Goal: Task Accomplishment & Management: Use online tool/utility

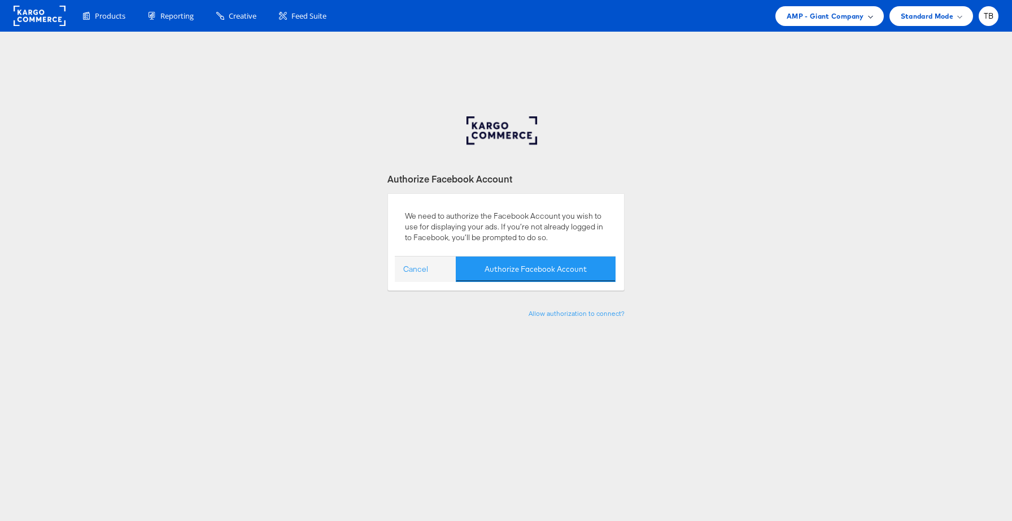
click at [832, 21] on span "AMP - Giant Company" at bounding box center [825, 16] width 77 height 12
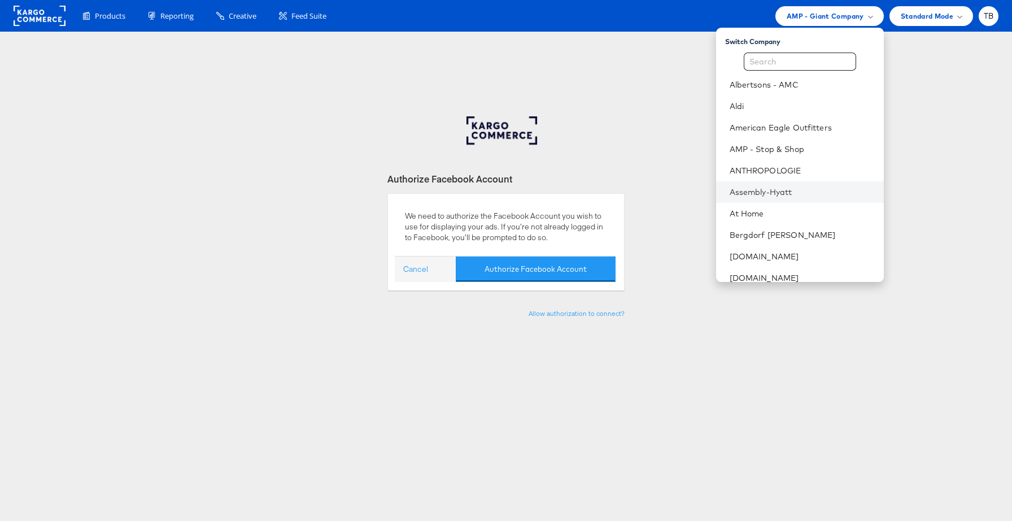
scroll to position [26, 0]
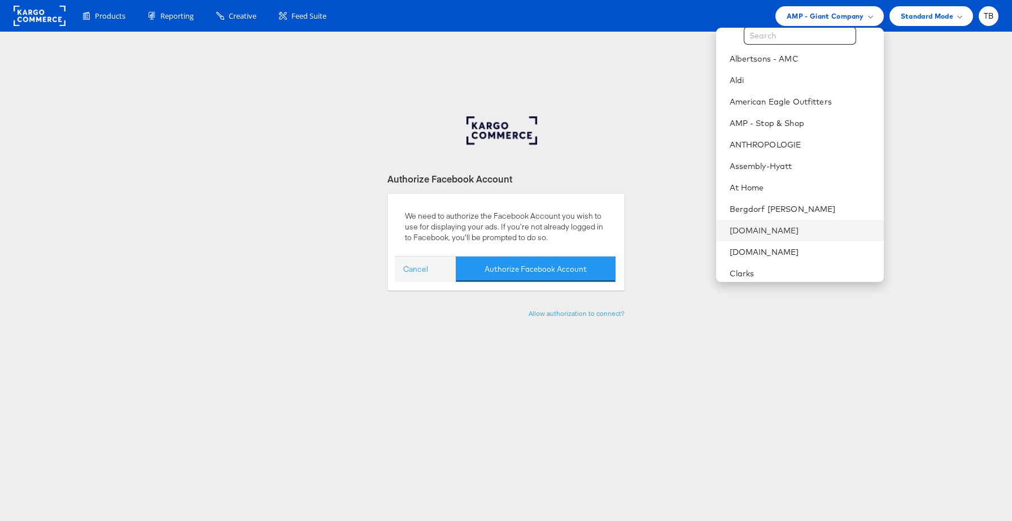
click at [773, 223] on li "[DOMAIN_NAME]" at bounding box center [800, 230] width 168 height 21
click at [774, 234] on link "[DOMAIN_NAME]" at bounding box center [802, 230] width 145 height 11
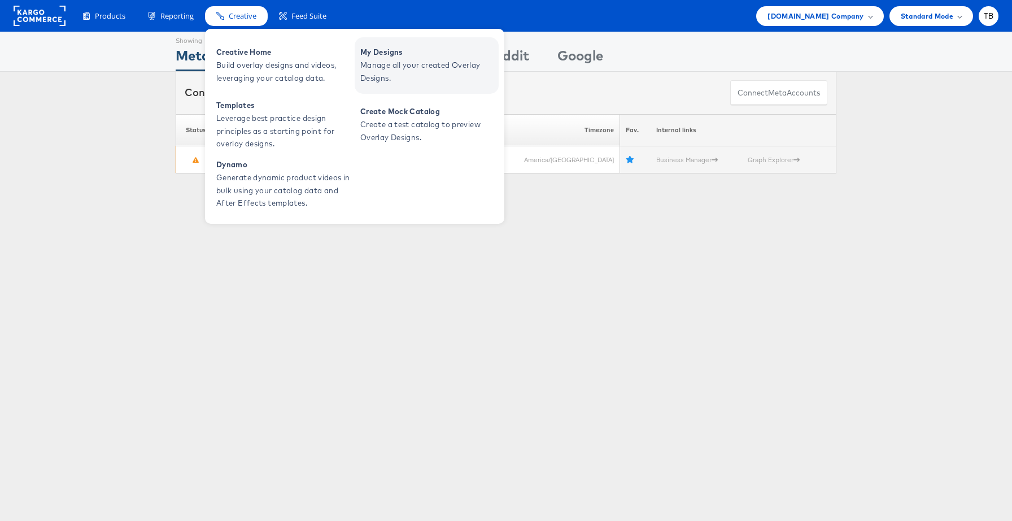
click at [376, 68] on span "Manage all your created Overlay Designs." at bounding box center [428, 72] width 136 height 26
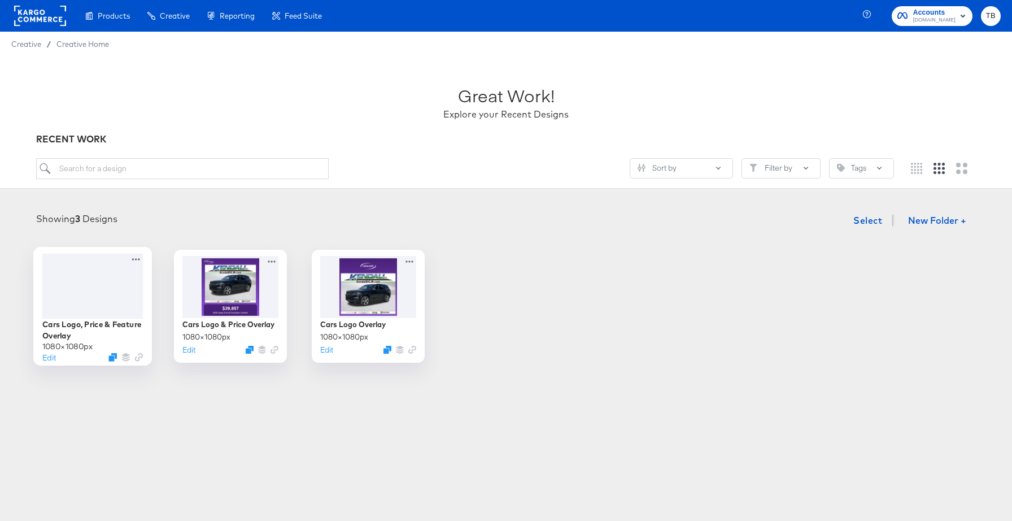
click at [127, 295] on div at bounding box center [92, 285] width 101 height 65
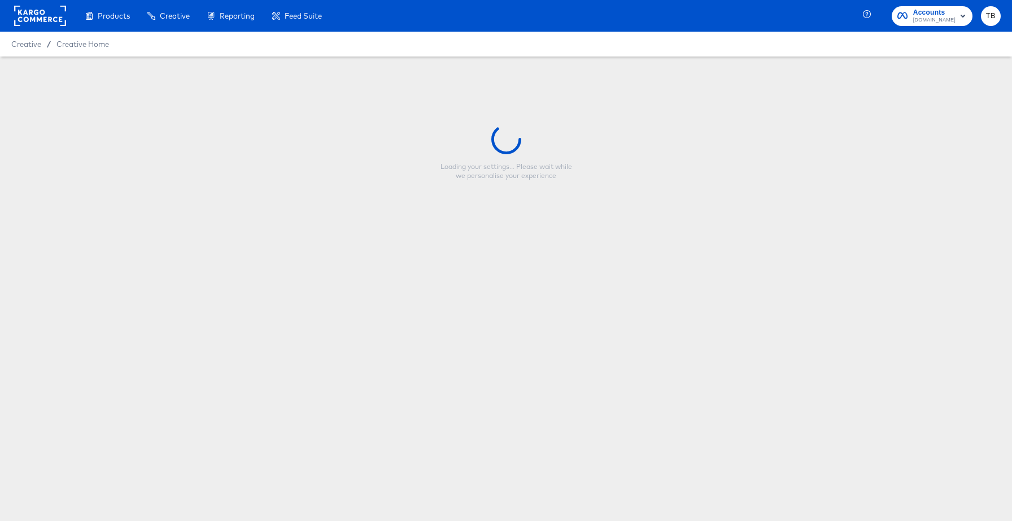
type input "Cars Logo, Price & Feature Overlay"
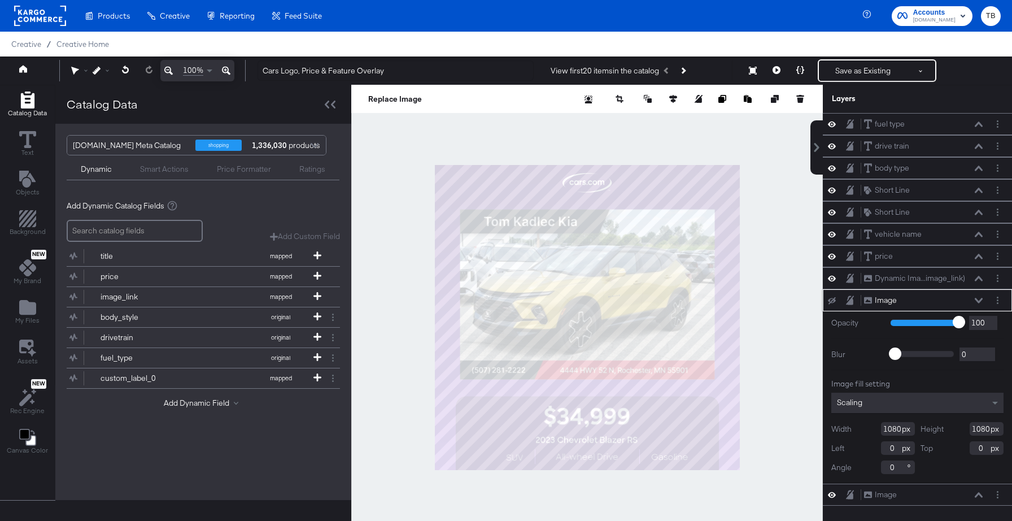
click at [977, 300] on icon at bounding box center [979, 300] width 8 height 5
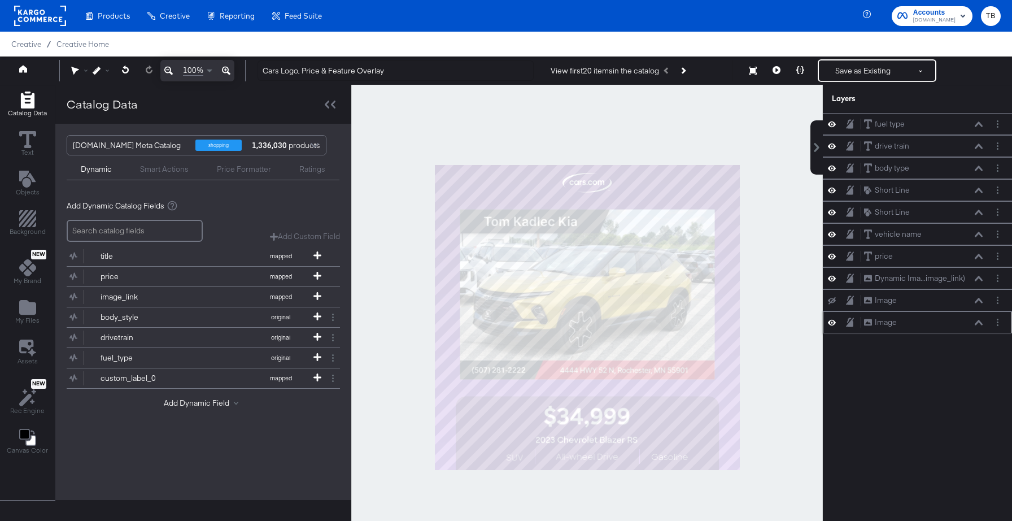
click at [981, 320] on icon at bounding box center [979, 323] width 8 height 6
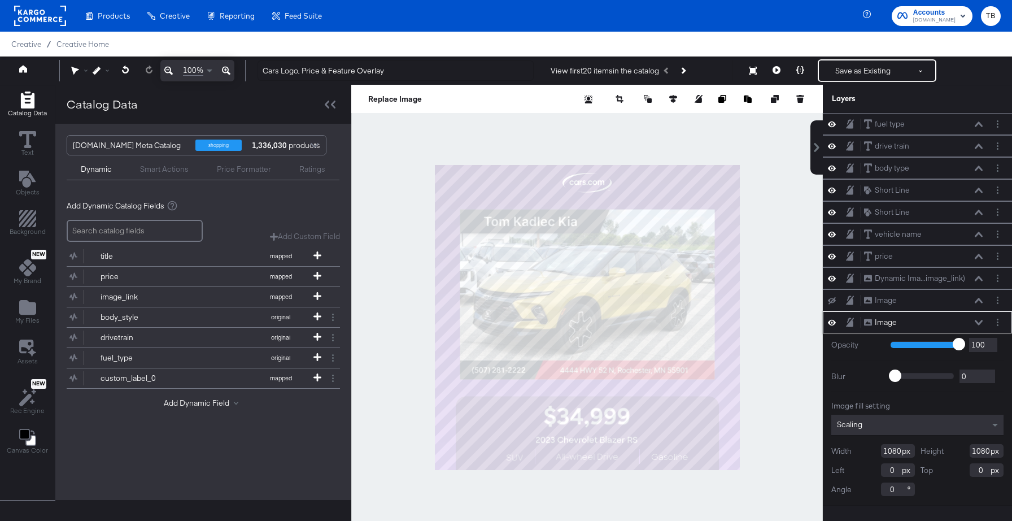
click at [981, 320] on icon at bounding box center [979, 323] width 8 height 6
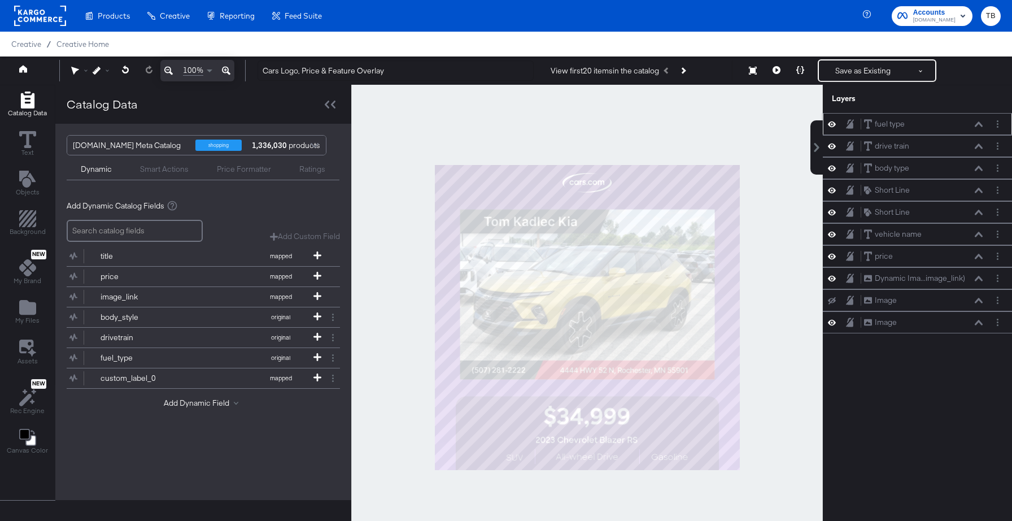
click at [978, 125] on icon at bounding box center [979, 124] width 8 height 6
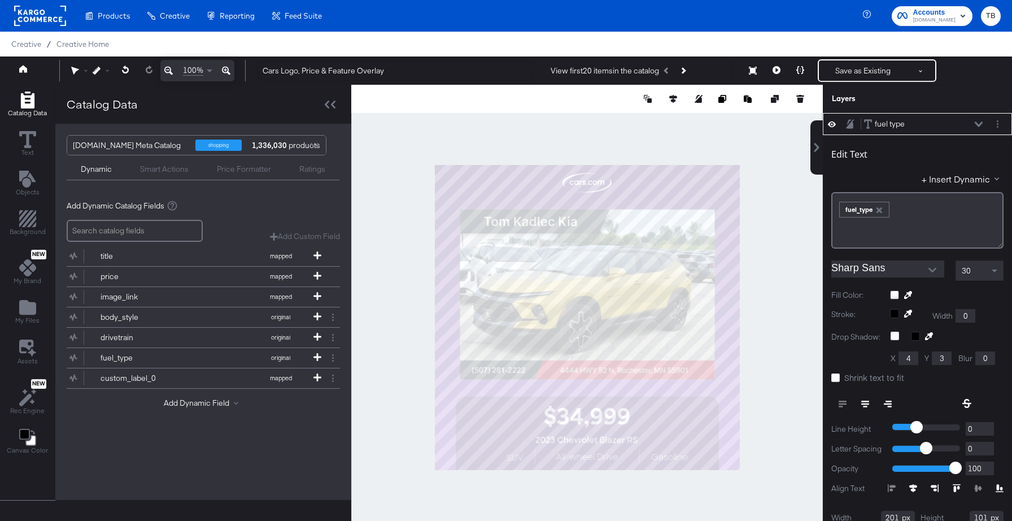
scroll to position [11, 0]
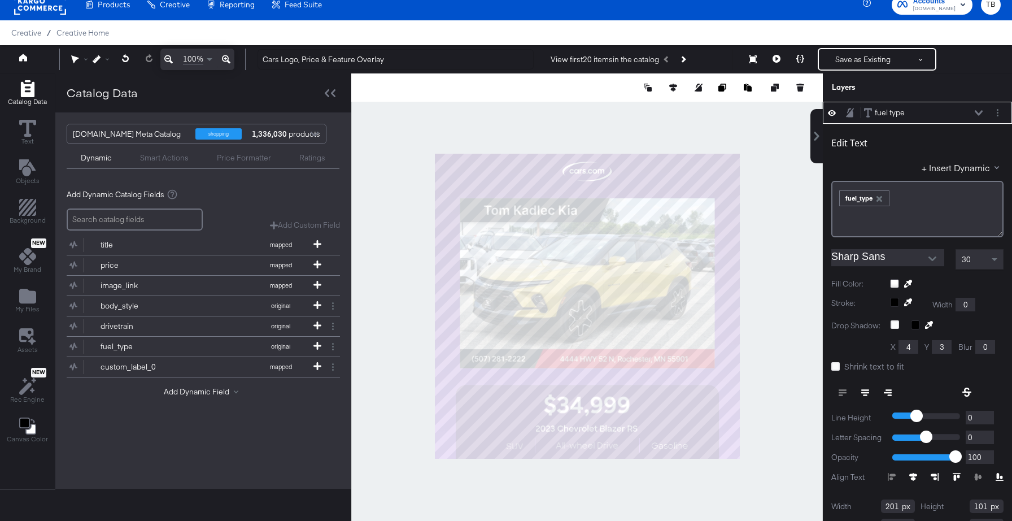
click at [930, 254] on button "Open" at bounding box center [932, 258] width 17 height 17
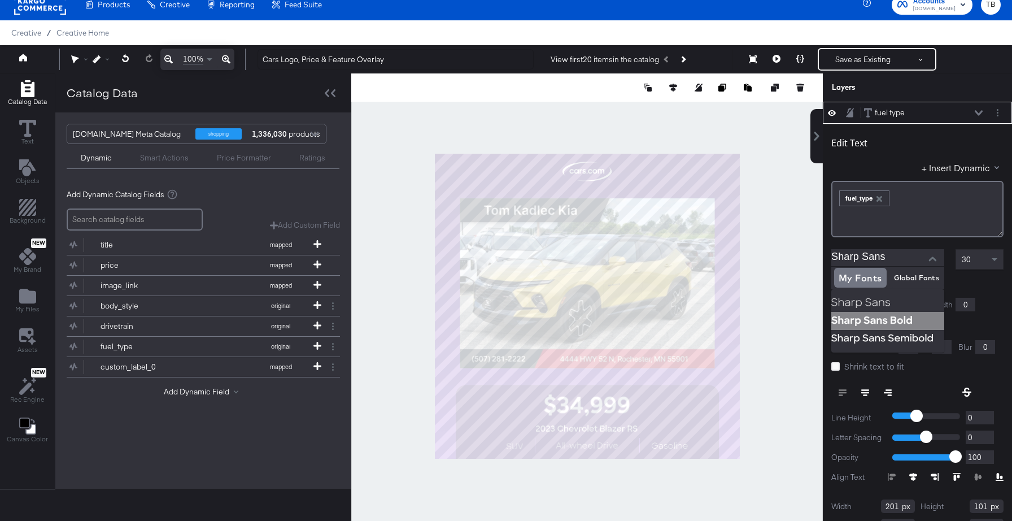
click at [905, 321] on img at bounding box center [887, 321] width 113 height 18
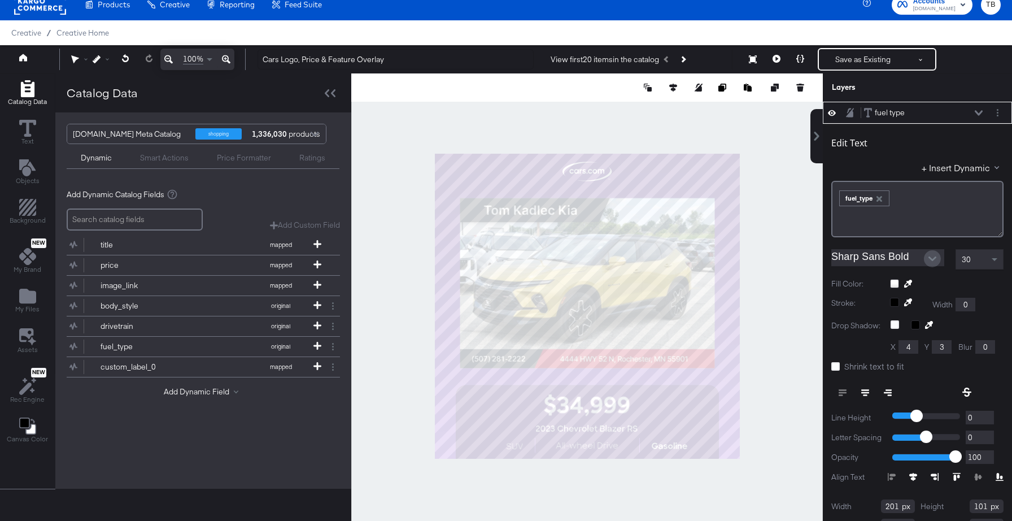
click at [932, 261] on icon "Open" at bounding box center [932, 259] width 8 height 8
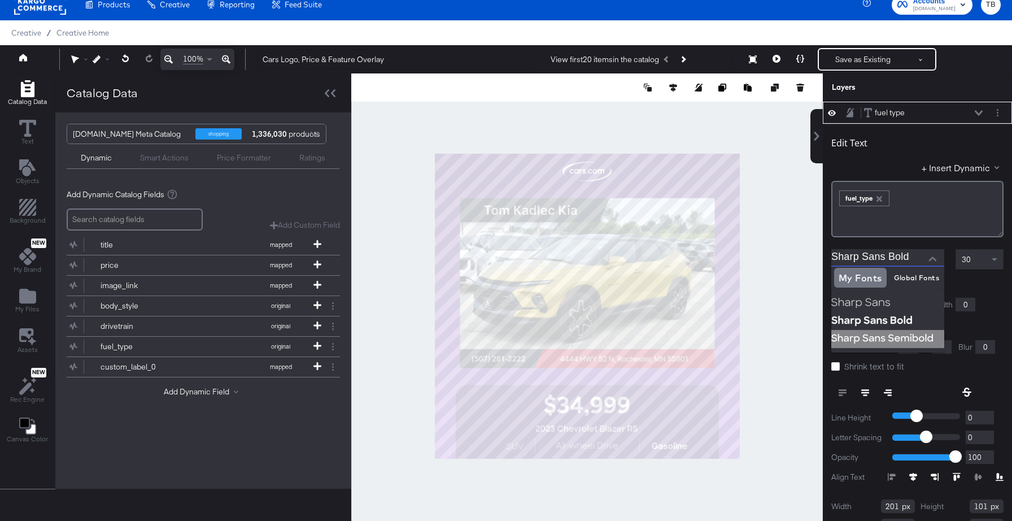
click at [914, 333] on img at bounding box center [887, 339] width 113 height 18
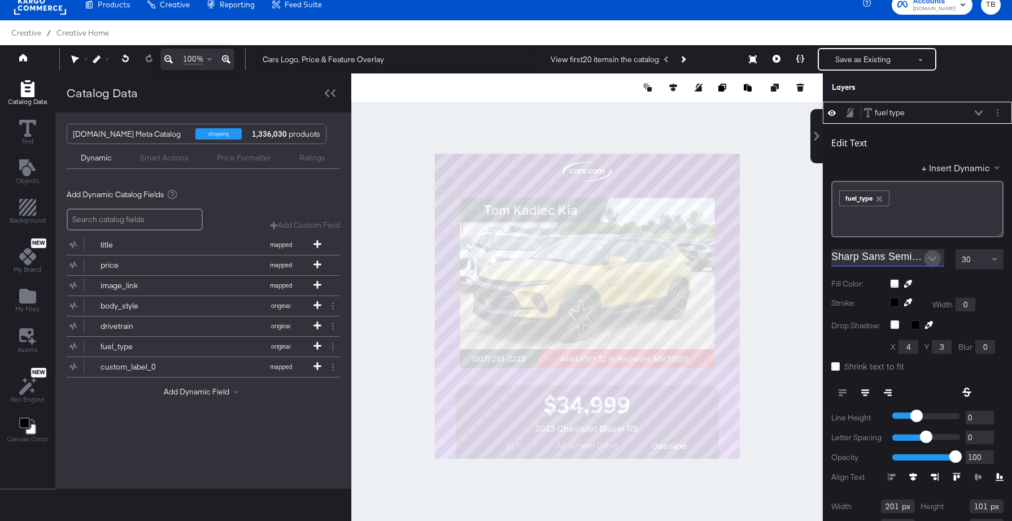
click at [933, 260] on icon "Open" at bounding box center [932, 258] width 8 height 5
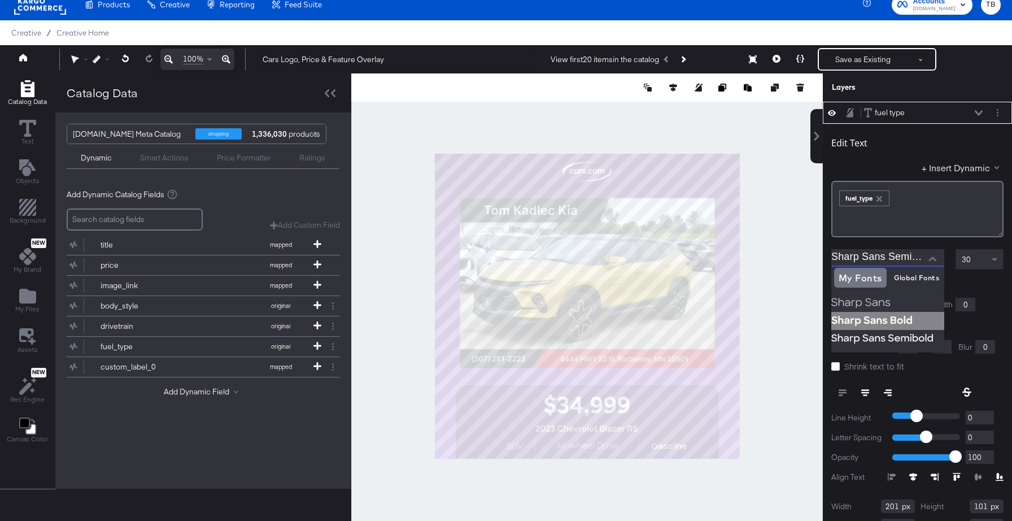
click at [917, 315] on img at bounding box center [887, 321] width 113 height 18
type input "Sharp Sans Bold"
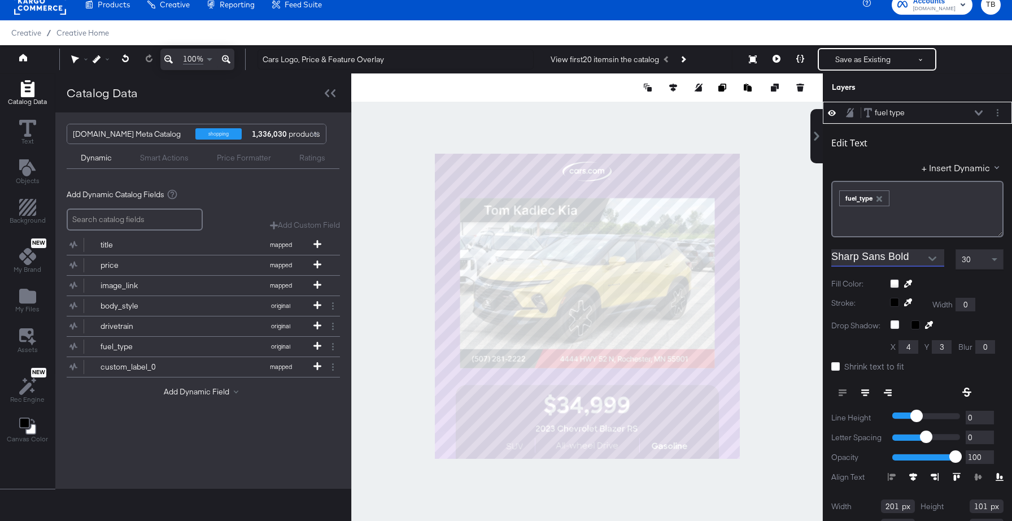
click at [973, 115] on div "fuel type fuel type" at bounding box center [923, 113] width 120 height 12
click at [980, 111] on icon at bounding box center [979, 113] width 8 height 6
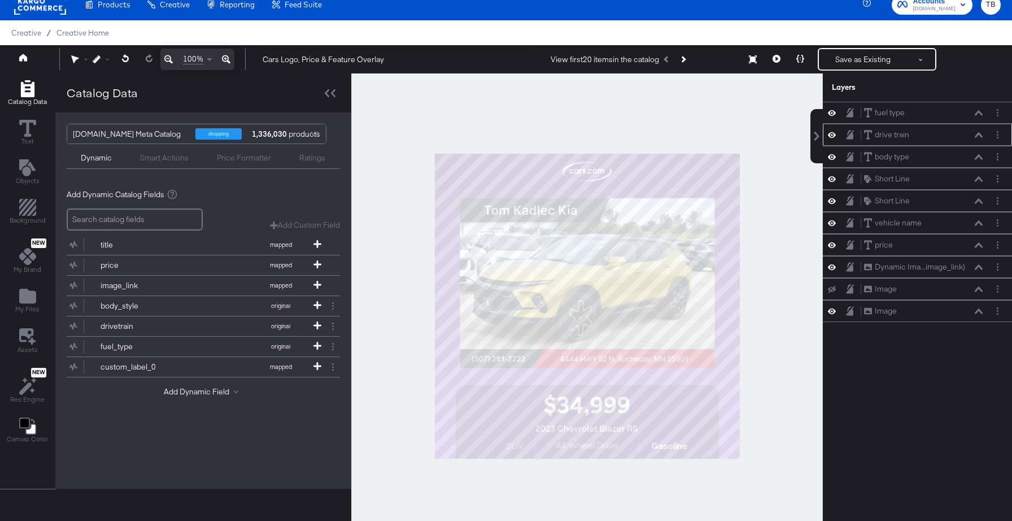
click at [982, 134] on icon at bounding box center [979, 135] width 8 height 6
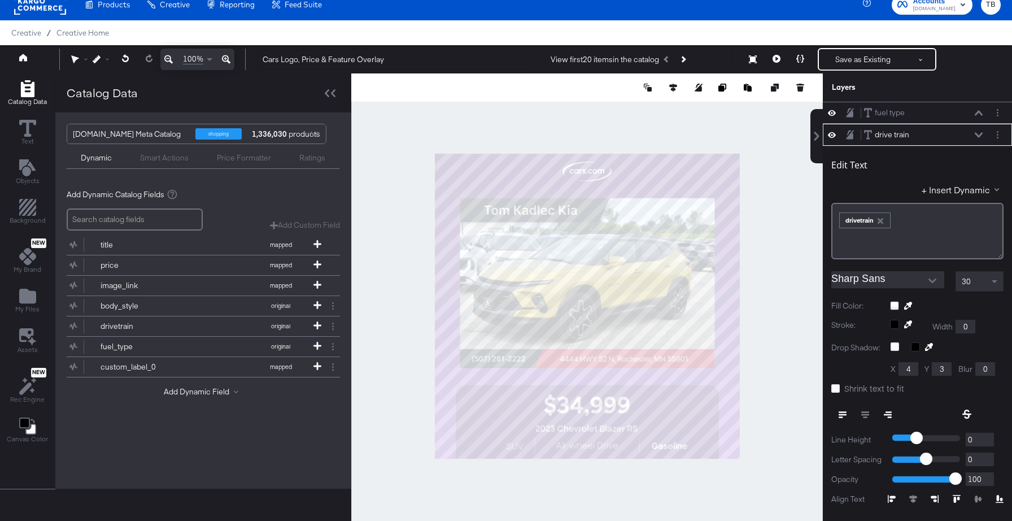
scroll to position [22, 0]
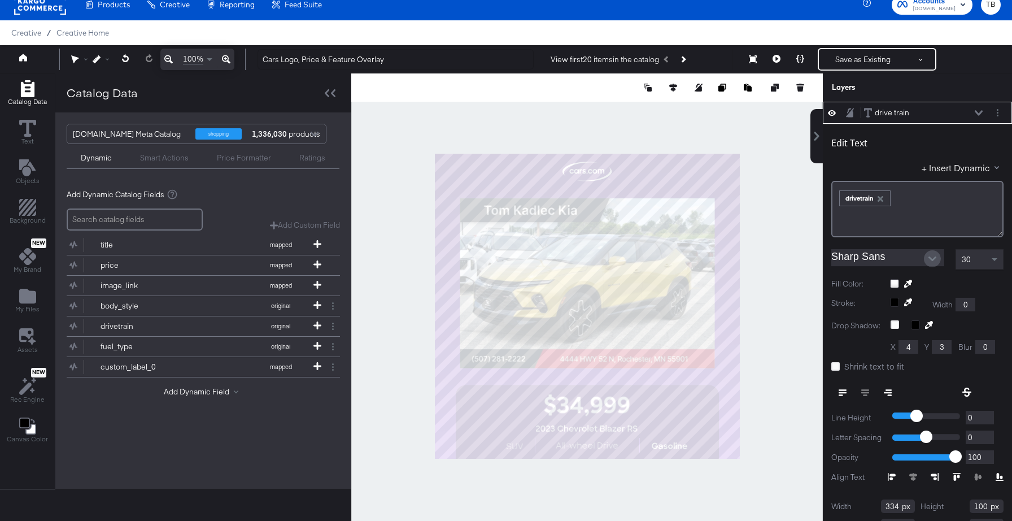
click at [936, 257] on icon "Open" at bounding box center [932, 258] width 8 height 5
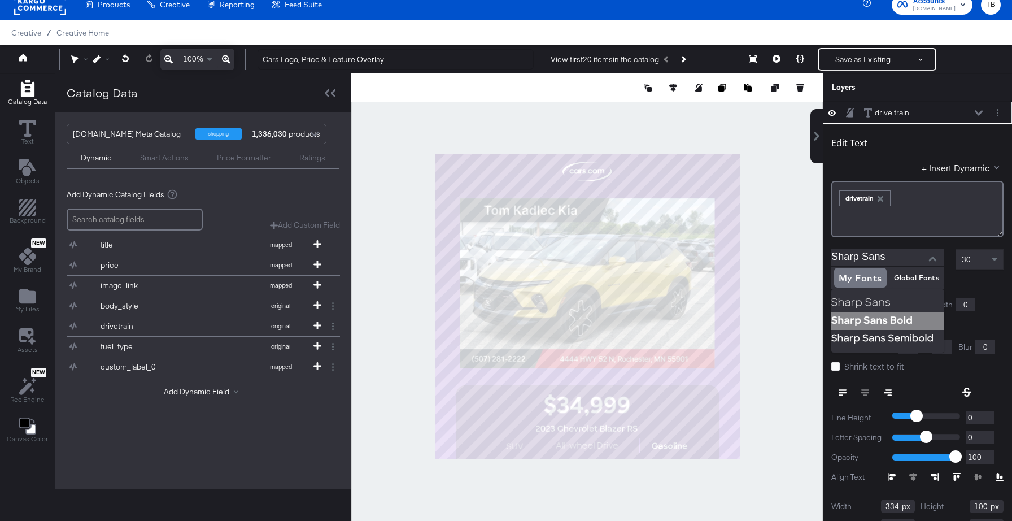
click at [876, 322] on img at bounding box center [887, 321] width 113 height 18
type input "Sharp Sans Bold"
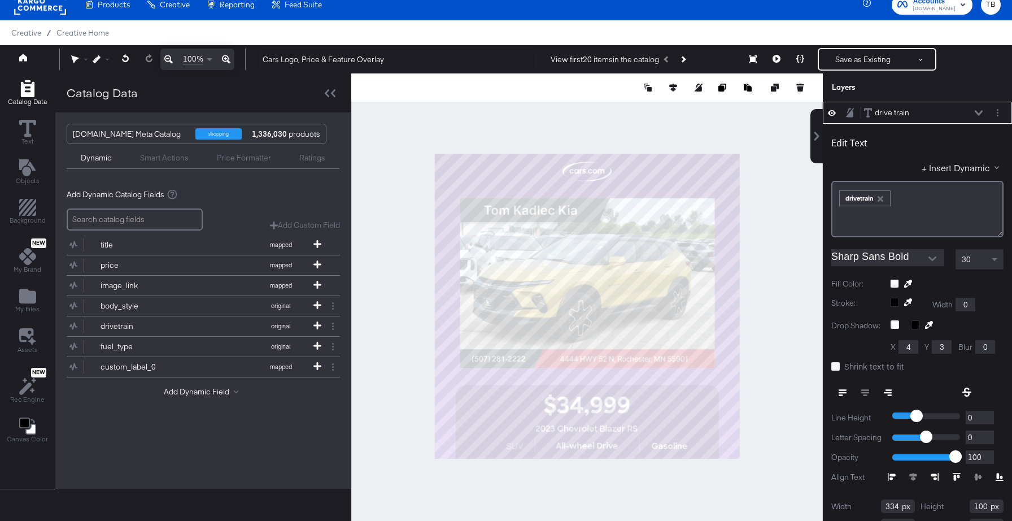
click at [978, 112] on icon at bounding box center [979, 113] width 8 height 6
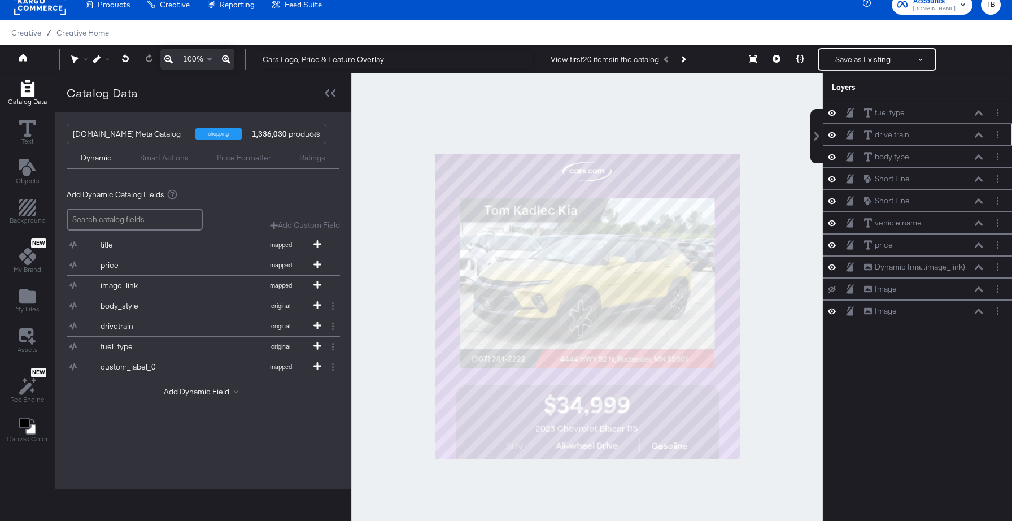
scroll to position [0, 0]
click at [975, 159] on icon at bounding box center [979, 156] width 8 height 5
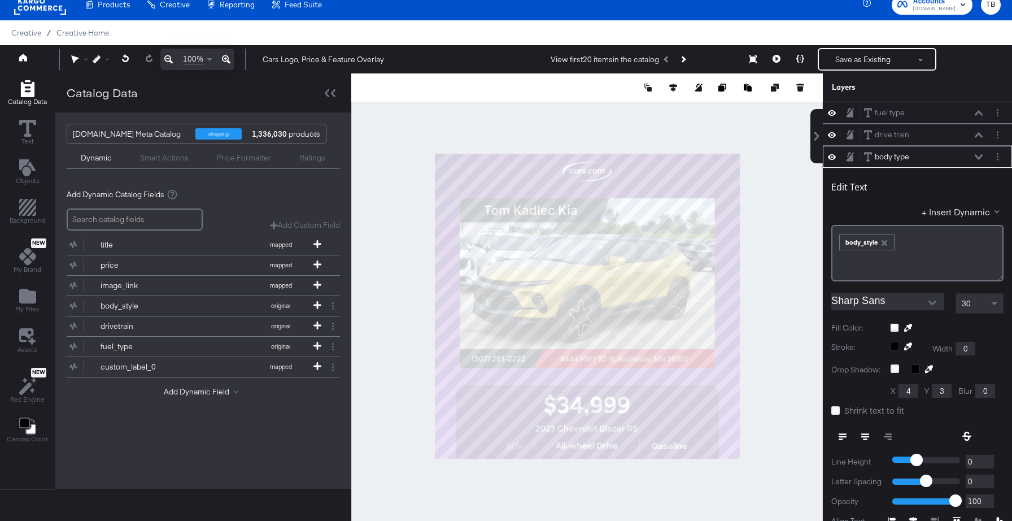
scroll to position [44, 0]
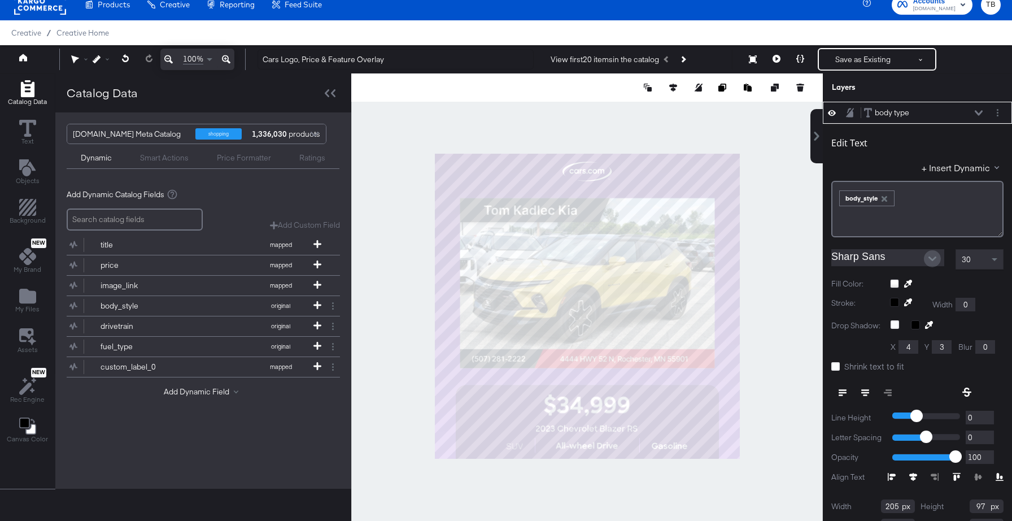
click at [928, 258] on icon "Open" at bounding box center [932, 259] width 8 height 8
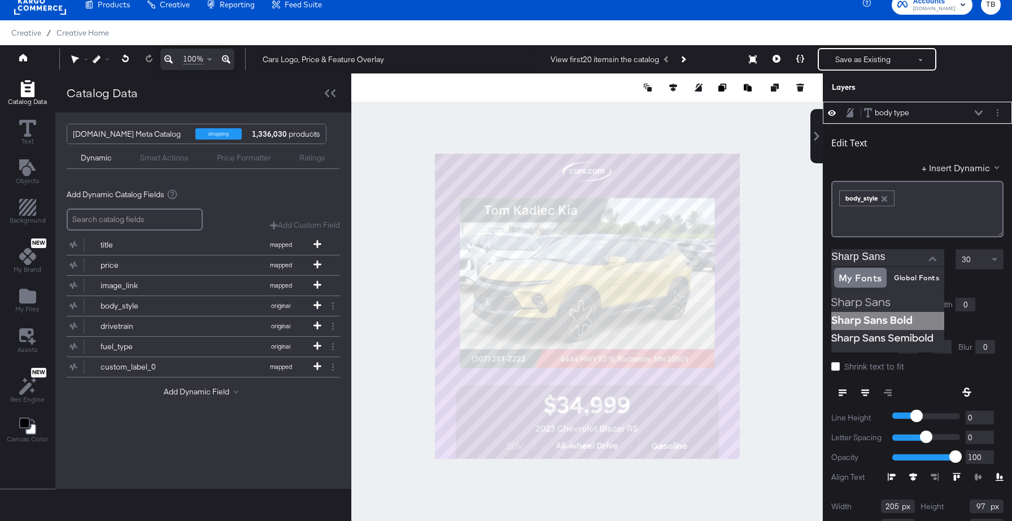
click at [884, 321] on img at bounding box center [887, 321] width 113 height 18
type input "Sharp Sans Bold"
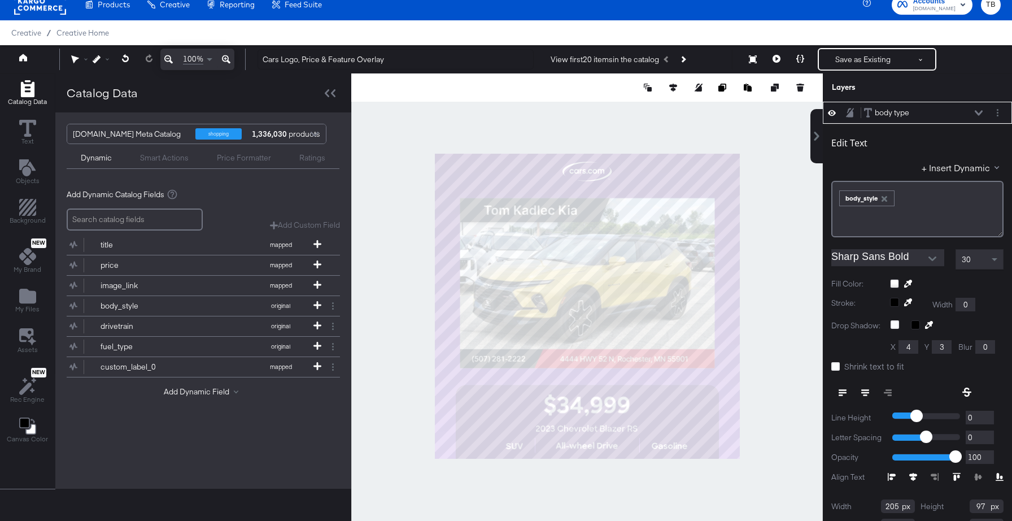
click at [974, 112] on div "body type body type" at bounding box center [923, 113] width 120 height 12
click at [978, 111] on icon at bounding box center [979, 113] width 8 height 6
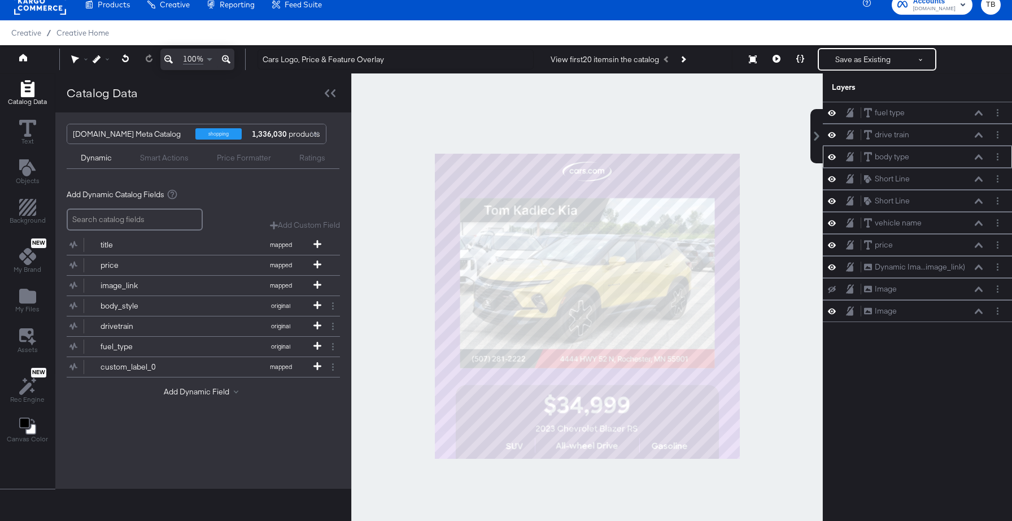
scroll to position [0, 0]
click at [977, 226] on div "vehicle name vehicle name" at bounding box center [923, 223] width 120 height 12
click at [978, 221] on icon at bounding box center [979, 222] width 8 height 5
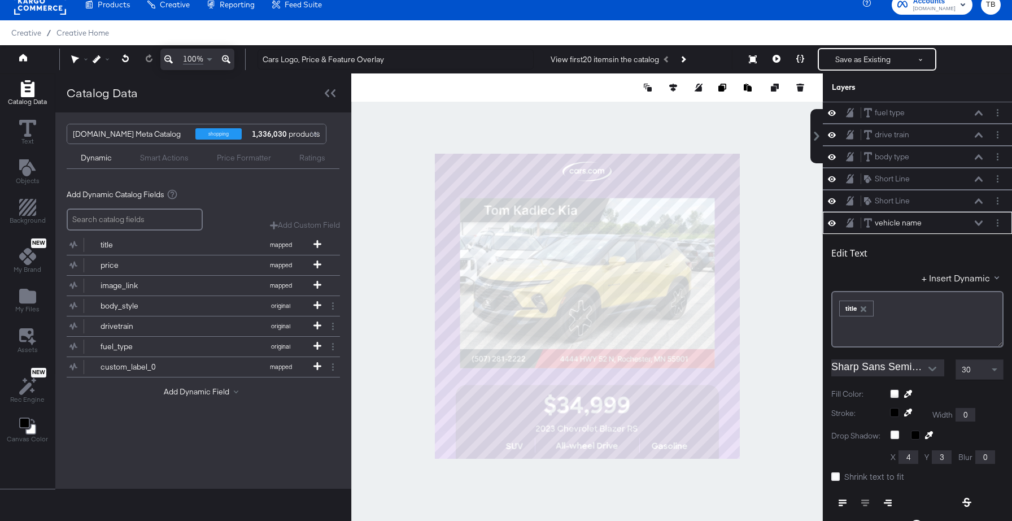
scroll to position [110, 0]
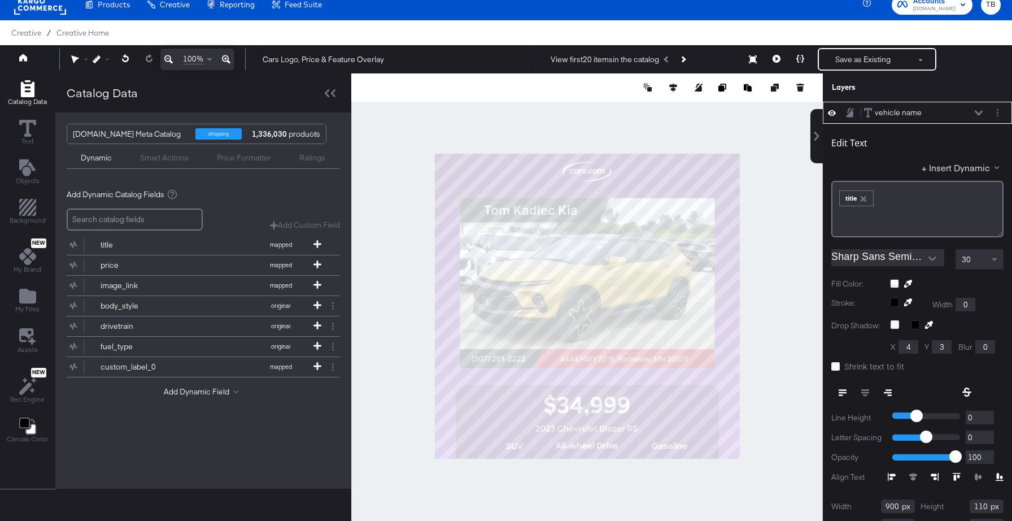
click at [797, 354] on div at bounding box center [587, 305] width 472 height 465
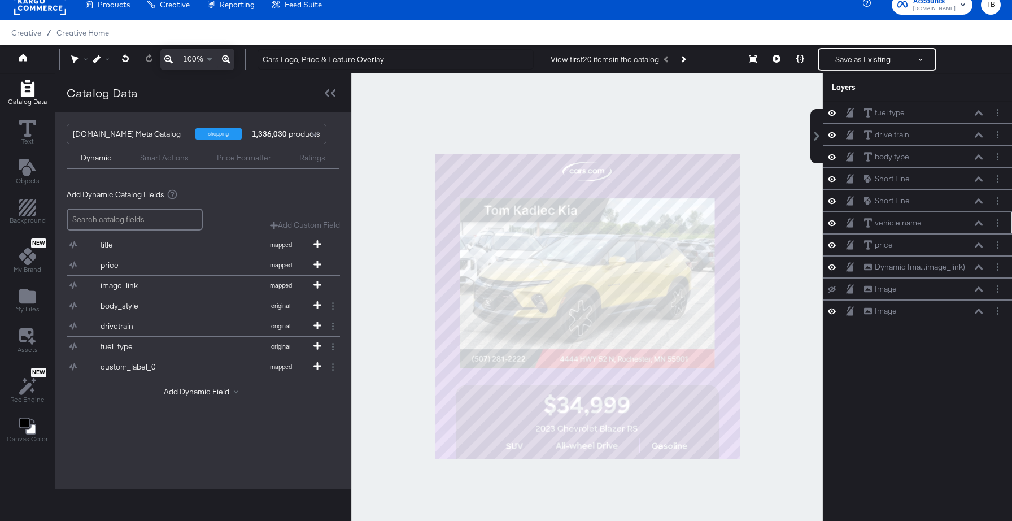
click at [979, 224] on icon at bounding box center [979, 223] width 8 height 6
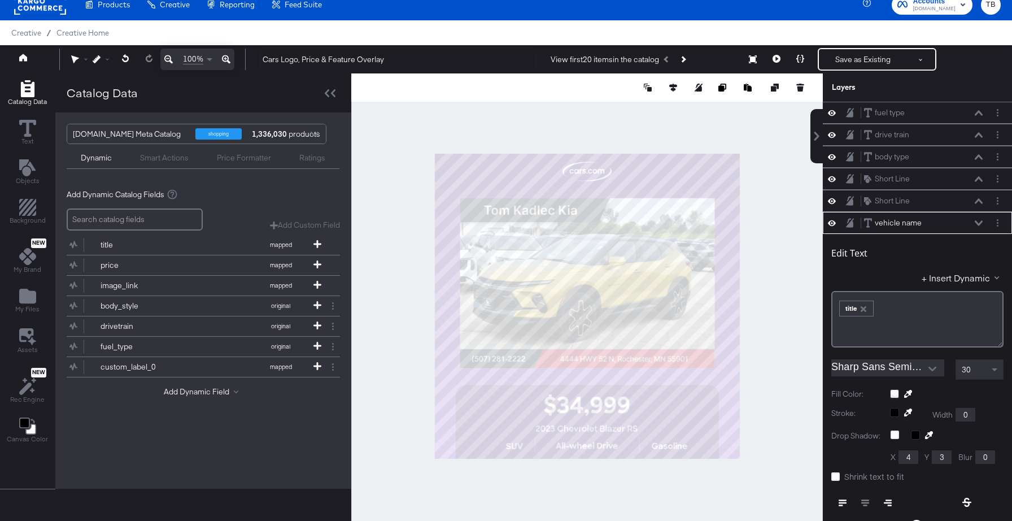
scroll to position [110, 0]
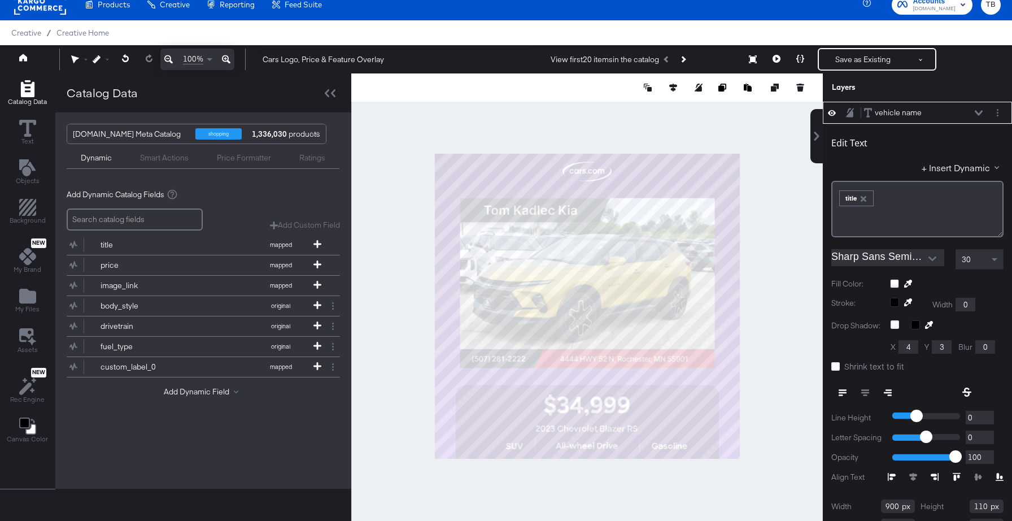
click at [934, 254] on button "Open" at bounding box center [932, 258] width 17 height 17
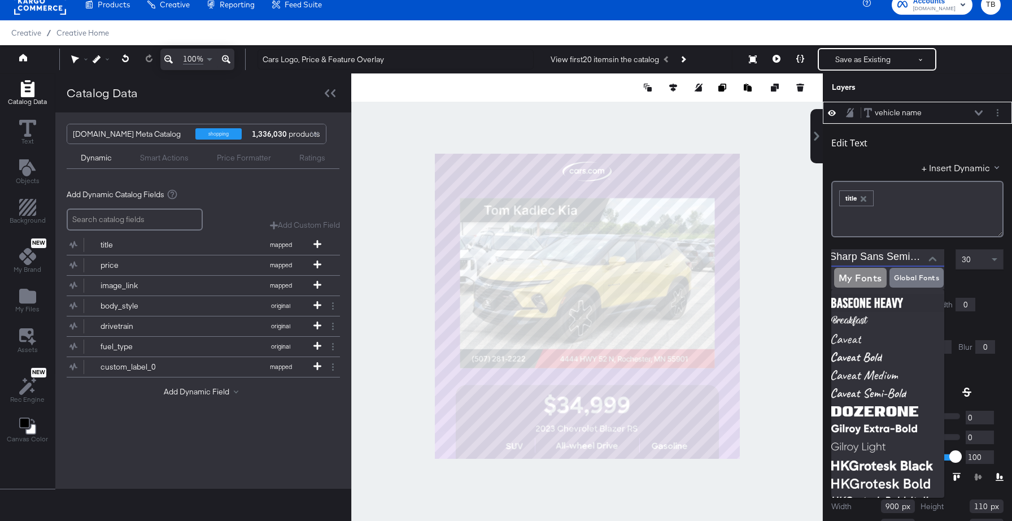
scroll to position [0, 0]
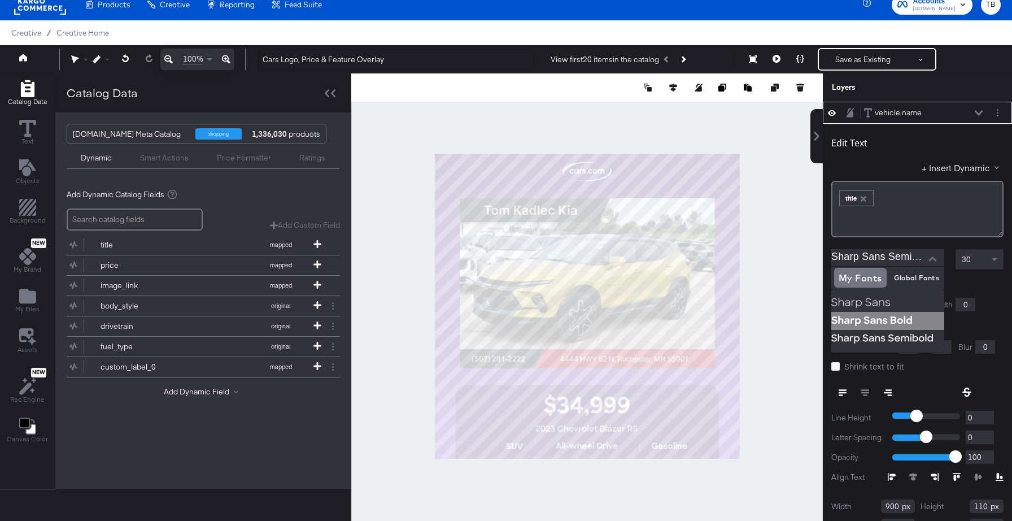
click at [879, 321] on img at bounding box center [887, 321] width 113 height 18
type input "Sharp Sans Bold"
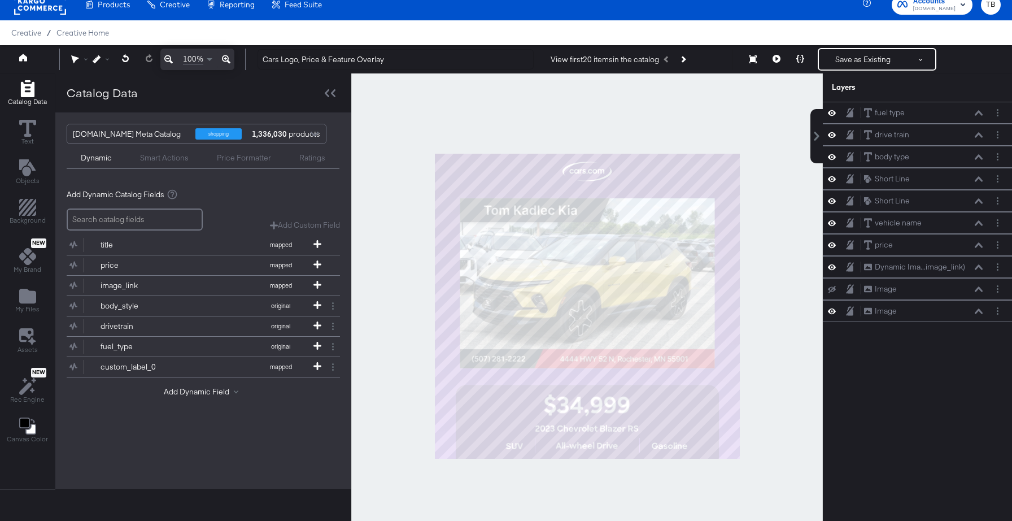
click at [794, 303] on div at bounding box center [587, 305] width 472 height 465
click at [979, 115] on button at bounding box center [978, 113] width 9 height 7
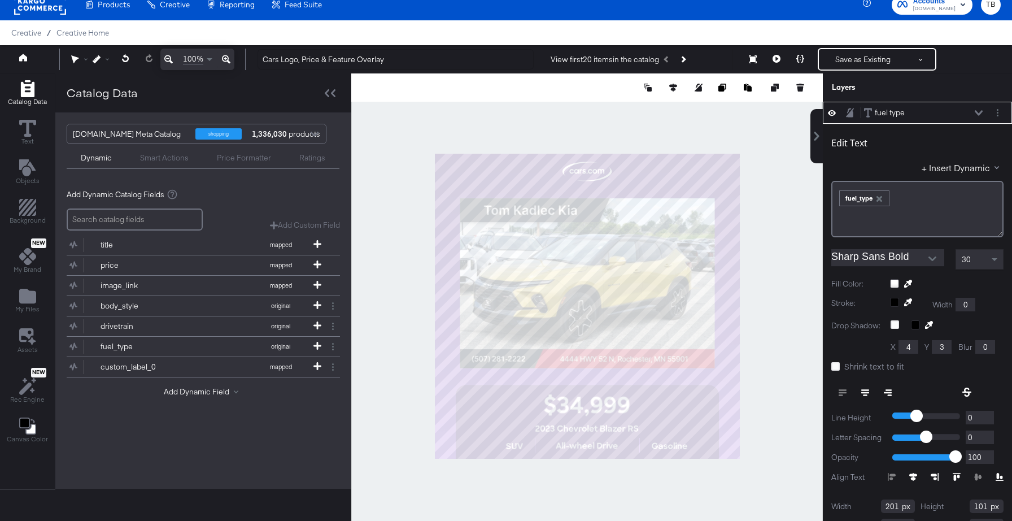
click at [928, 258] on icon "Open" at bounding box center [932, 259] width 8 height 8
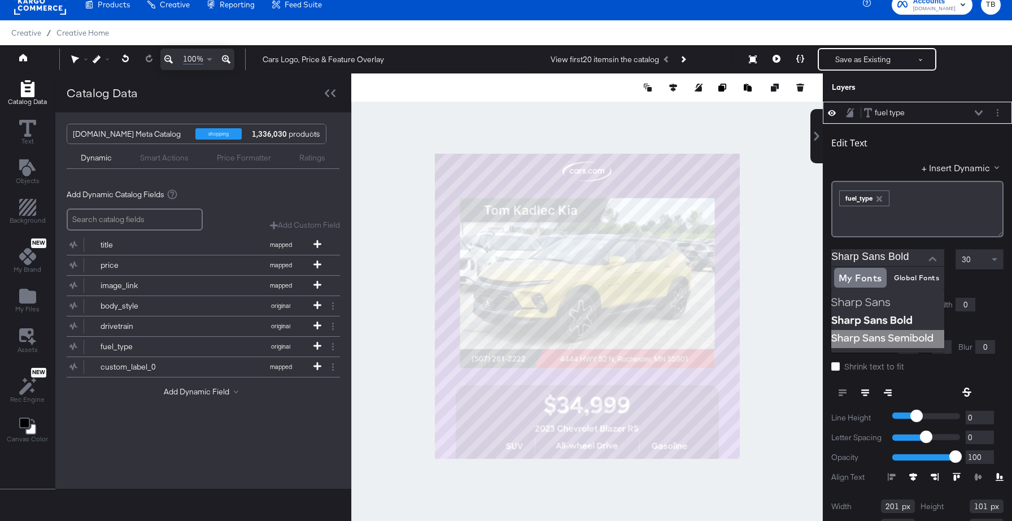
click at [887, 338] on img at bounding box center [887, 339] width 113 height 18
type input "Sharp Sans Semibold"
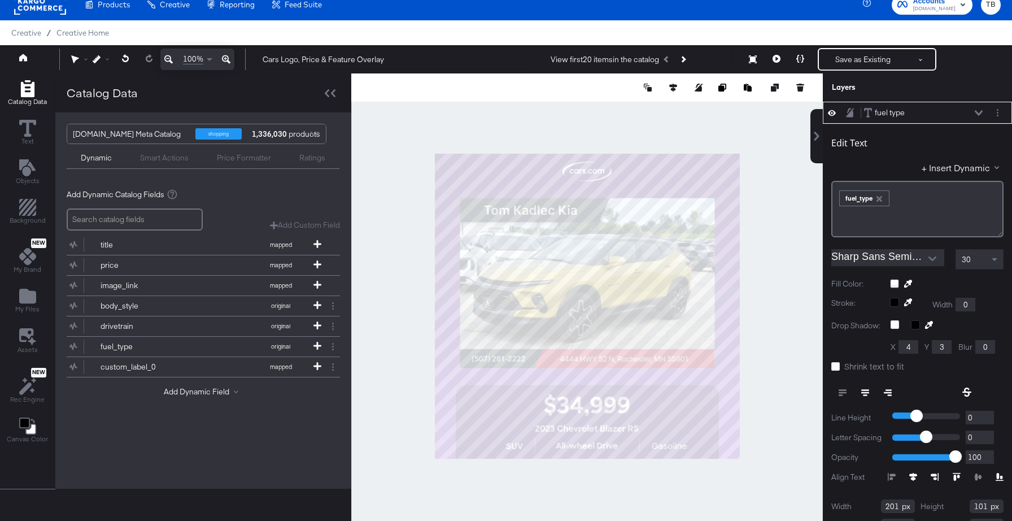
click at [978, 116] on div "fuel type fuel type" at bounding box center [923, 113] width 120 height 12
click at [978, 107] on div "fuel type fuel type" at bounding box center [923, 113] width 120 height 12
click at [977, 114] on icon at bounding box center [979, 113] width 8 height 6
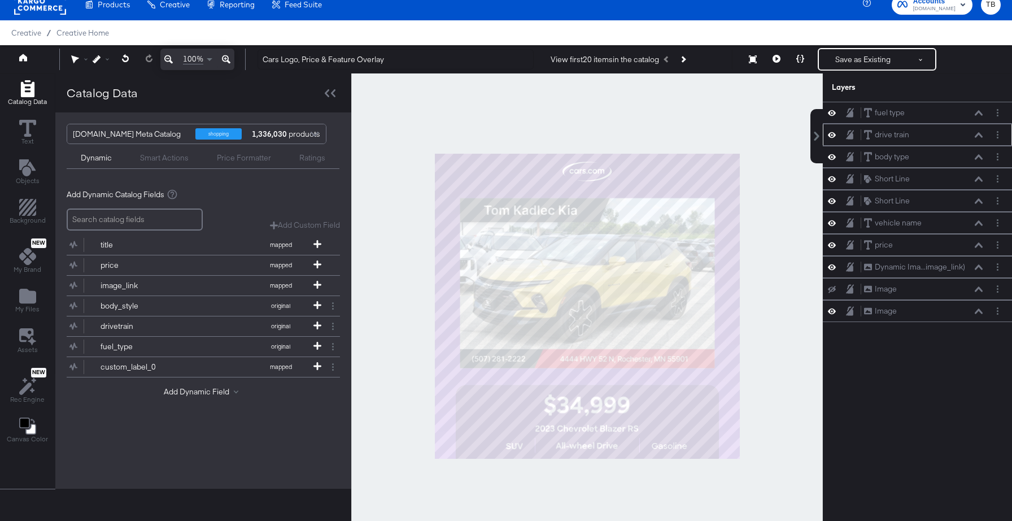
click at [978, 137] on button at bounding box center [978, 135] width 9 height 7
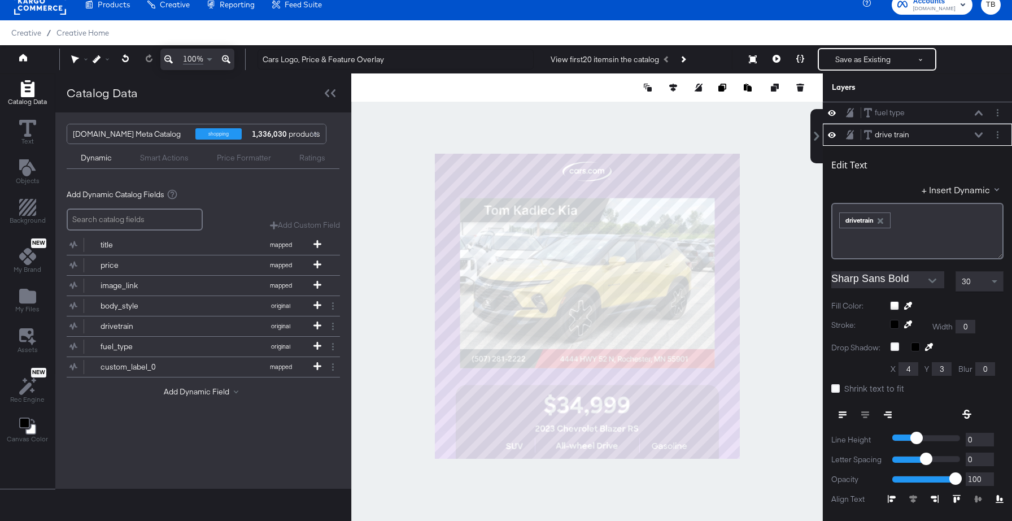
scroll to position [22, 0]
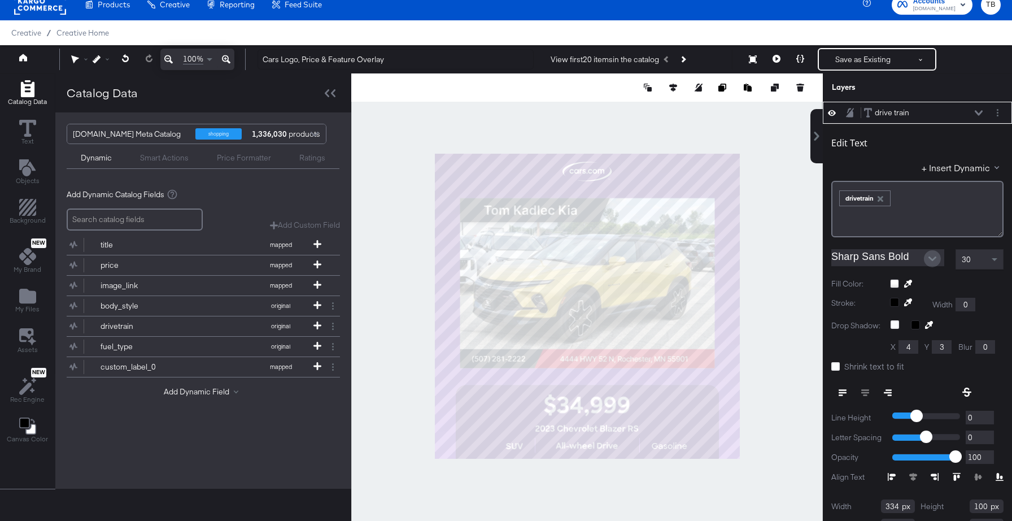
click at [927, 258] on button "Open" at bounding box center [932, 258] width 17 height 17
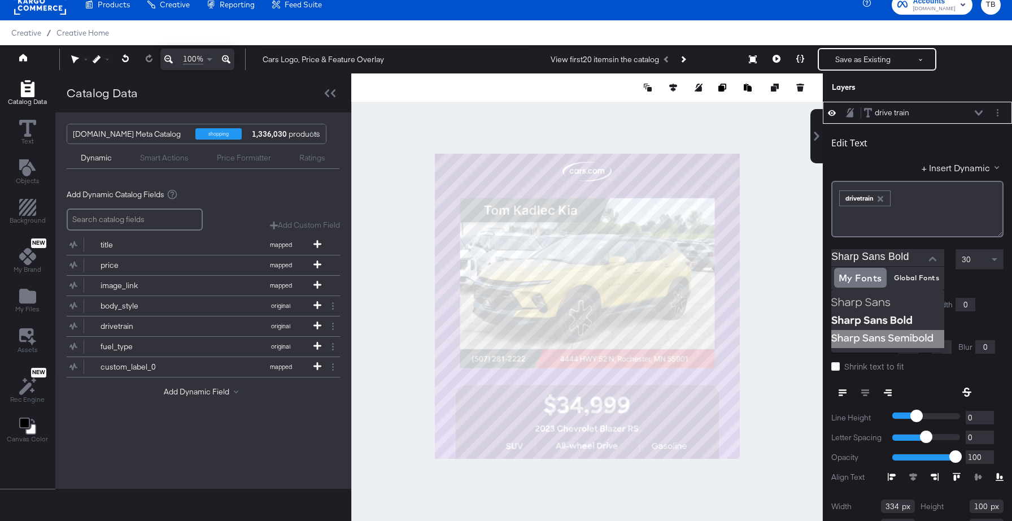
click at [883, 333] on img at bounding box center [887, 339] width 113 height 18
type input "Sharp Sans Semibold"
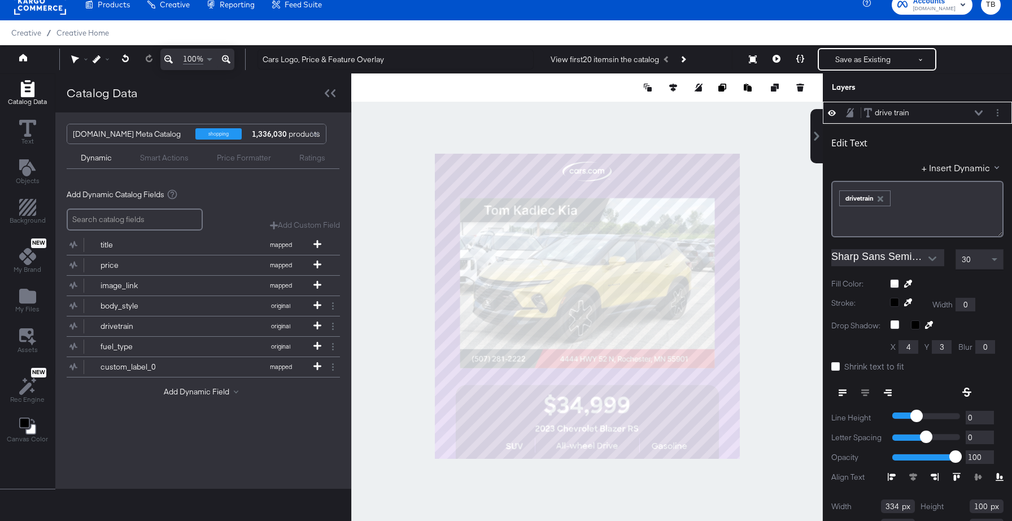
click at [978, 108] on div "drive train drive train" at bounding box center [923, 113] width 120 height 12
click at [980, 115] on icon at bounding box center [979, 113] width 8 height 6
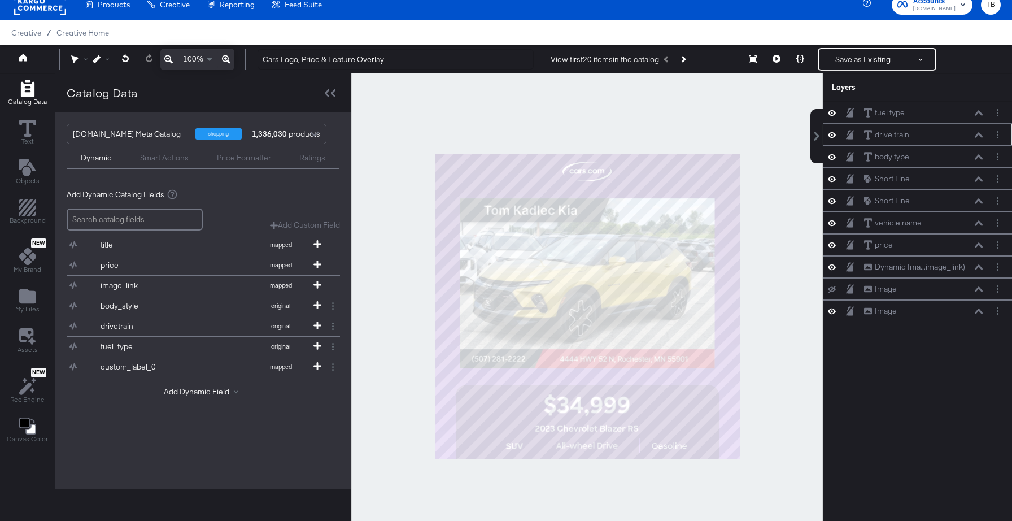
scroll to position [0, 0]
click at [980, 162] on div "body type body type" at bounding box center [923, 157] width 120 height 12
click at [982, 159] on icon at bounding box center [979, 157] width 8 height 6
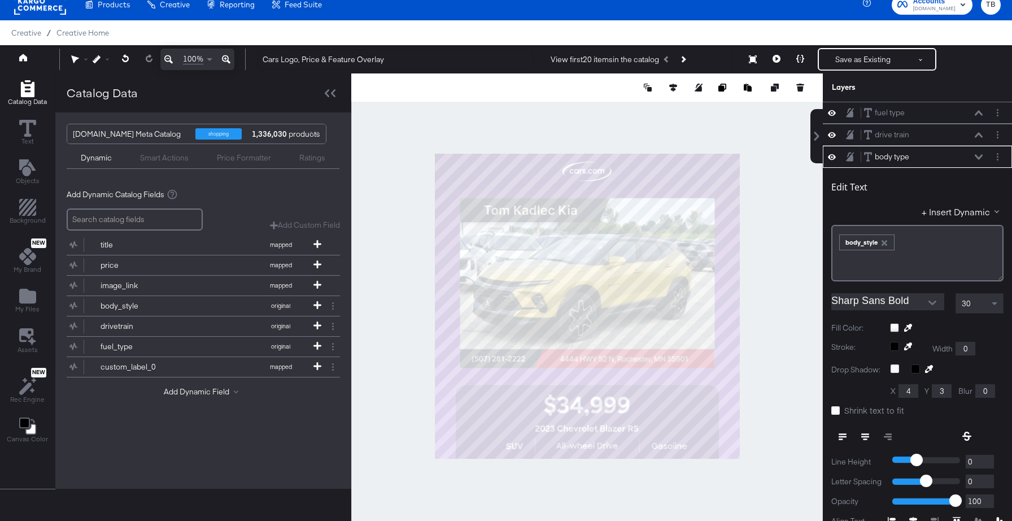
scroll to position [44, 0]
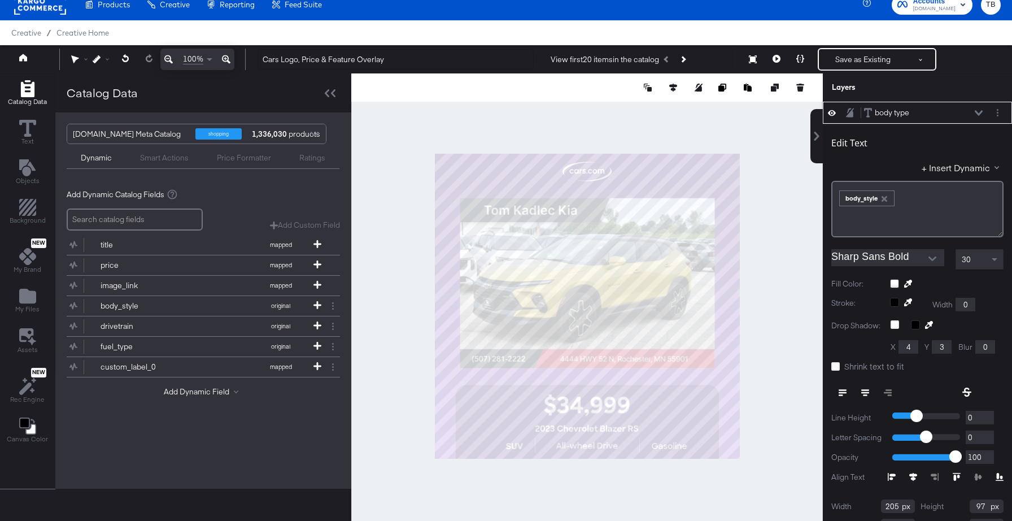
click at [928, 259] on icon "Open" at bounding box center [932, 259] width 8 height 8
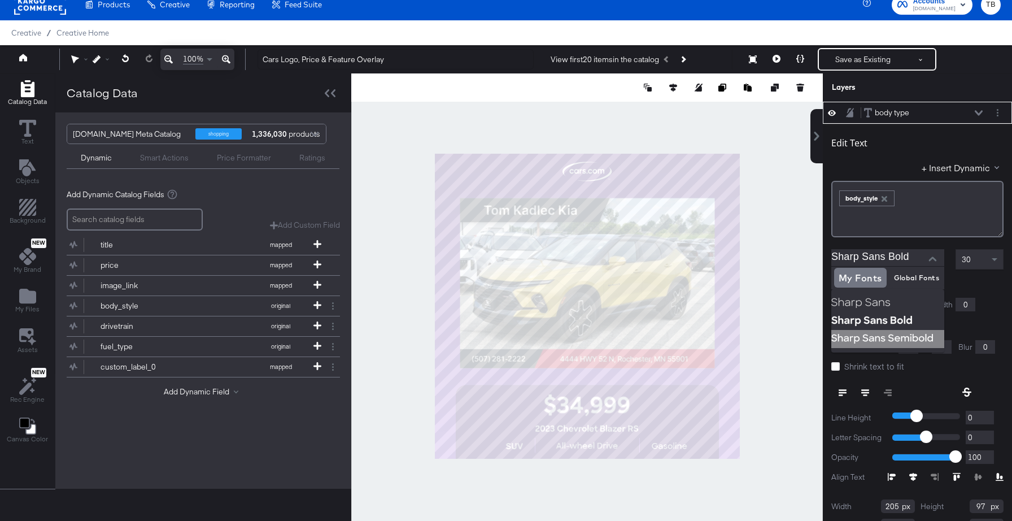
click at [879, 333] on img at bounding box center [887, 339] width 113 height 18
type input "Sharp Sans Semibold"
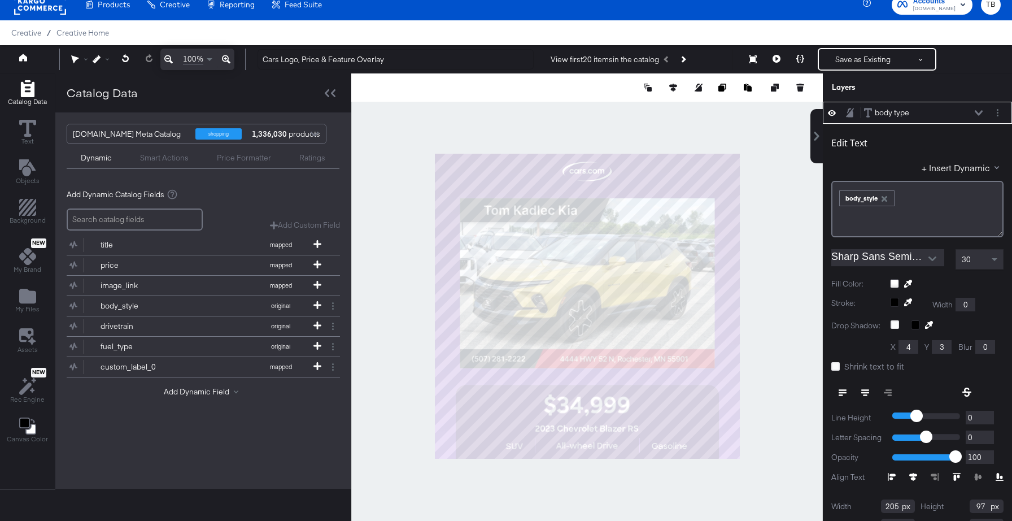
click at [794, 328] on div at bounding box center [587, 305] width 472 height 465
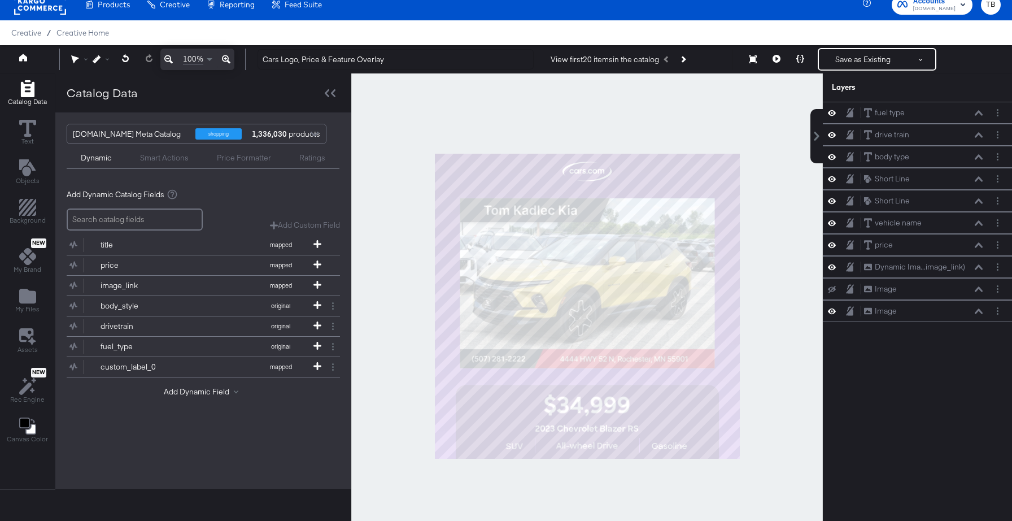
scroll to position [0, 0]
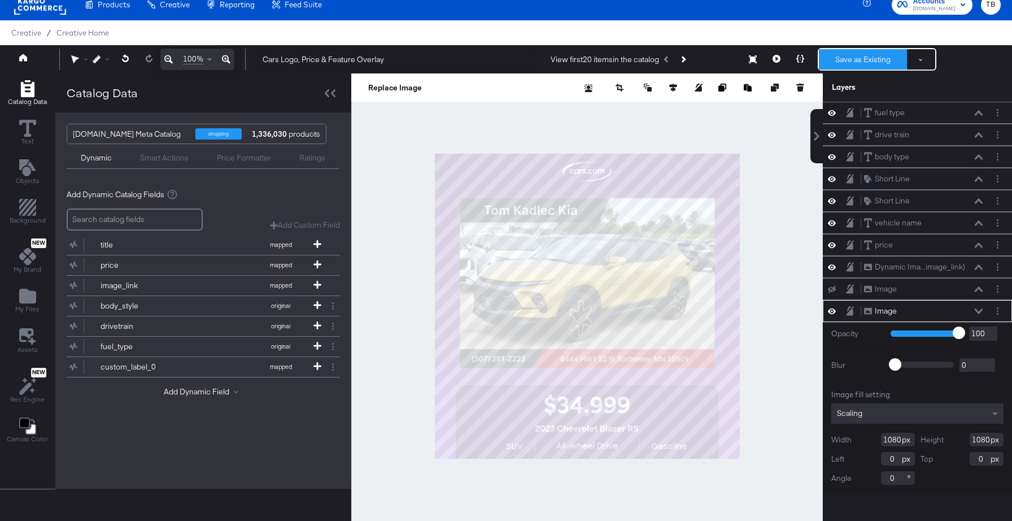
click at [867, 62] on button "Save as Existing" at bounding box center [863, 59] width 88 height 20
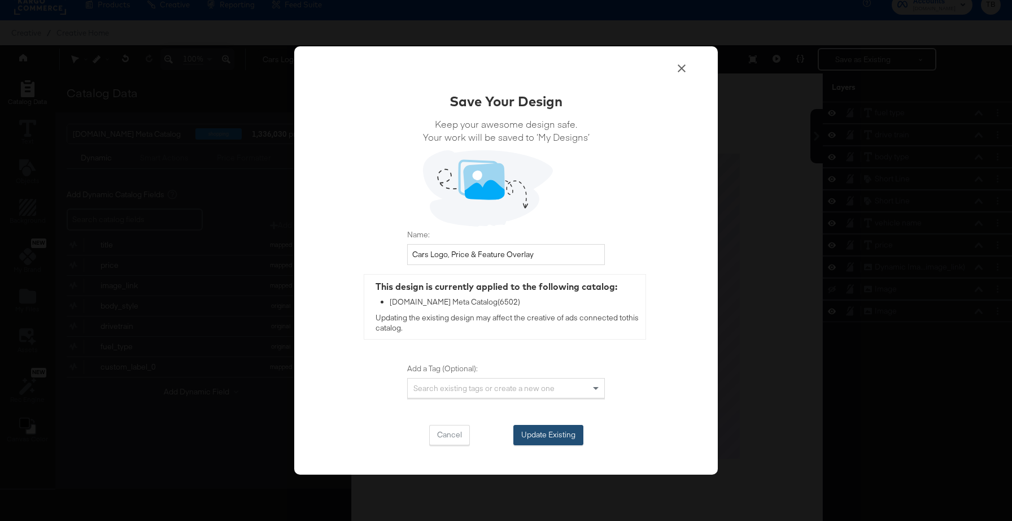
click at [571, 429] on button "Update Existing" at bounding box center [548, 435] width 70 height 20
